Goal: Information Seeking & Learning: Check status

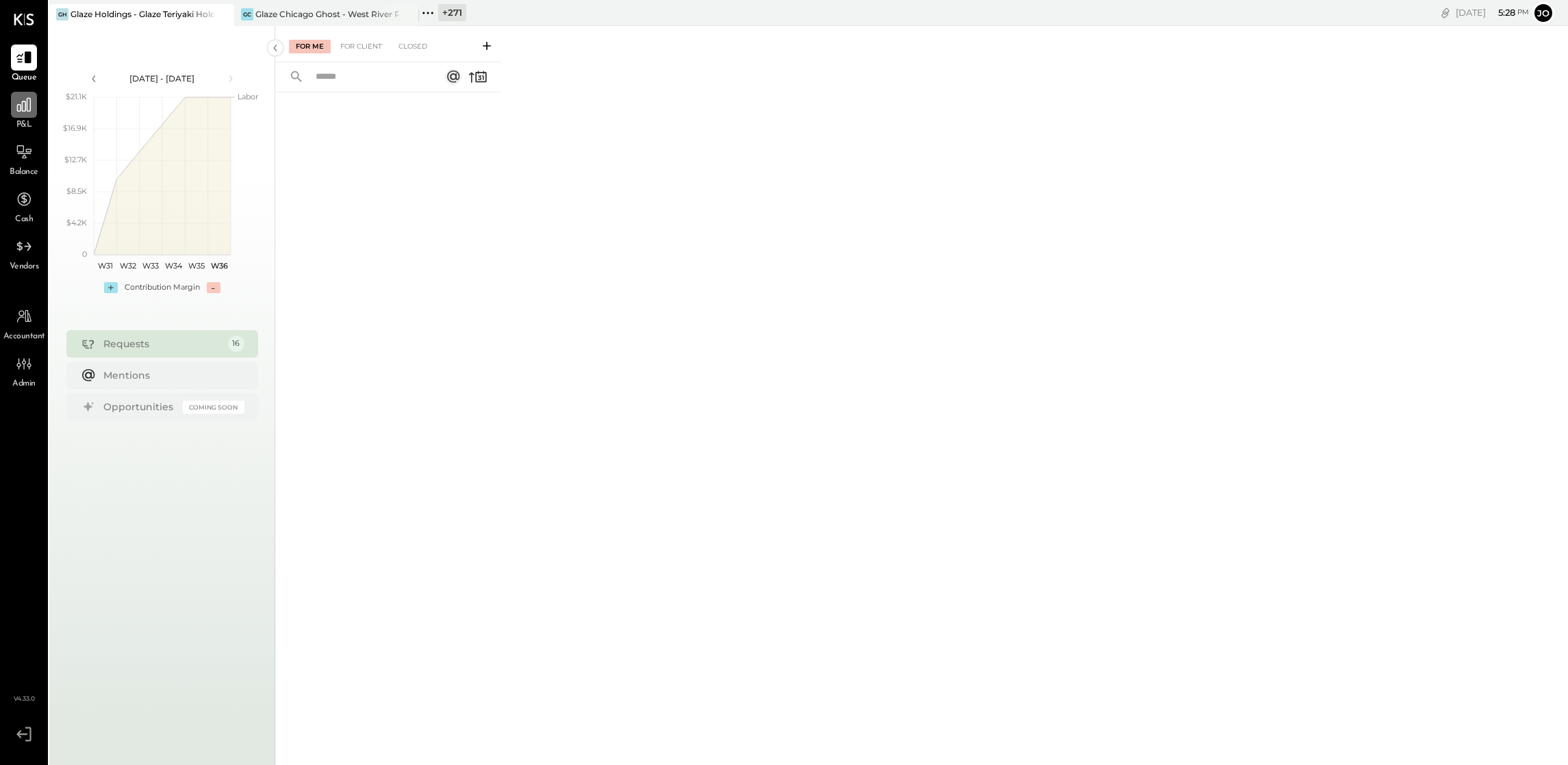
click at [18, 111] on icon at bounding box center [23, 104] width 13 height 13
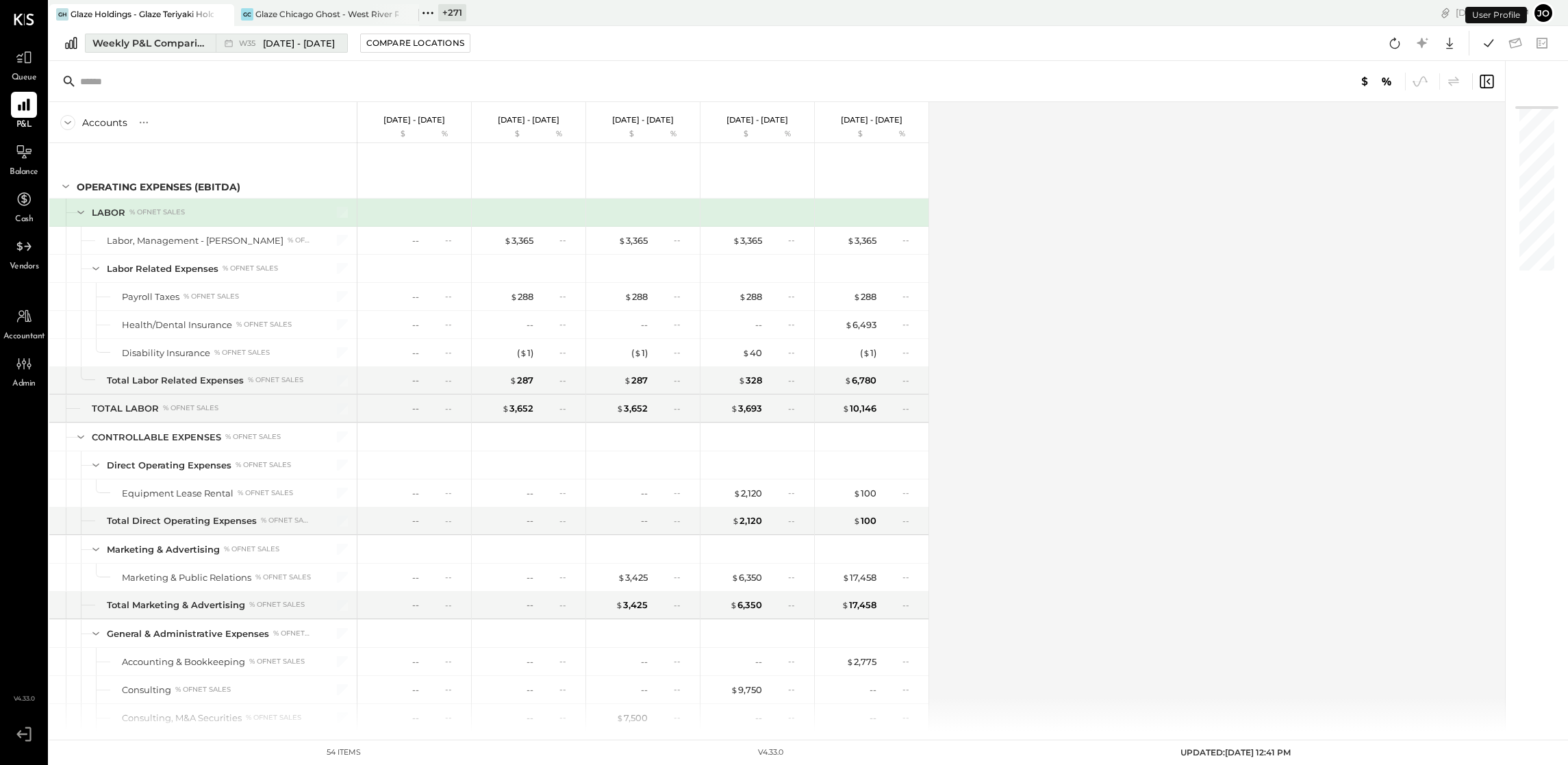
click at [222, 46] on icon at bounding box center [228, 43] width 13 height 13
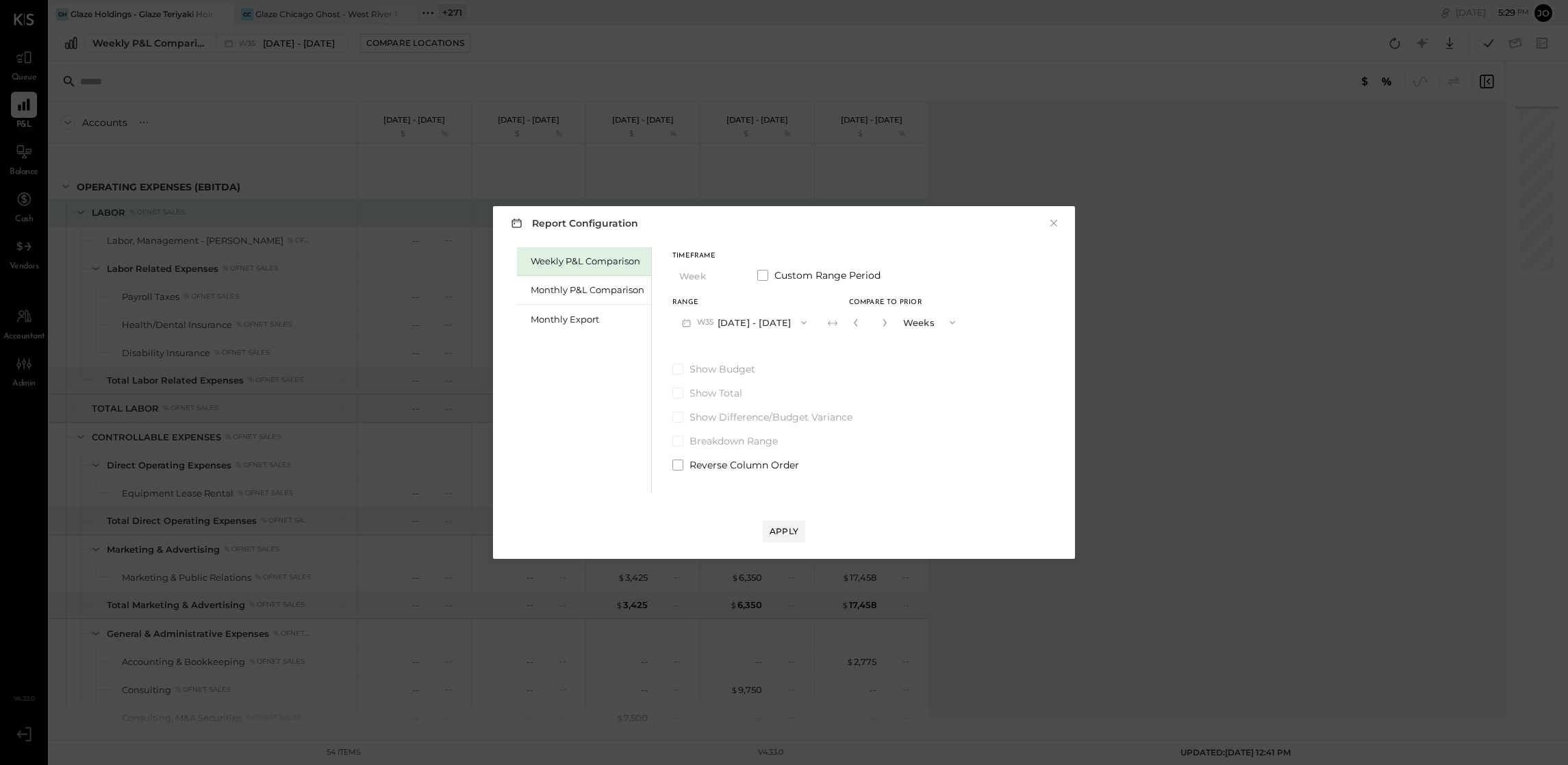
click at [1062, 218] on div "Report Configuration × Weekly P&L Comparison Monthly P&L Comparison Monthly Exp…" at bounding box center [784, 382] width 582 height 353
click at [1058, 221] on button "×" at bounding box center [1054, 223] width 13 height 13
